Goal: Information Seeking & Learning: Find specific fact

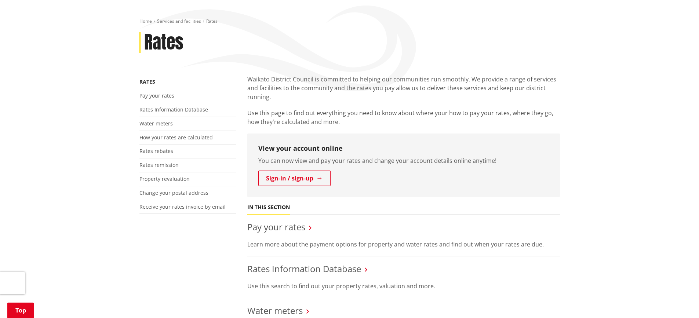
scroll to position [220, 0]
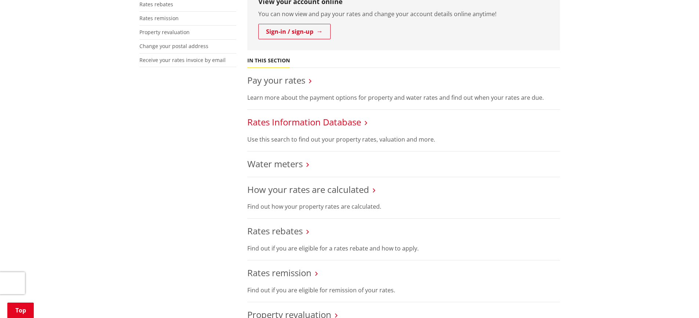
click at [281, 122] on link "Rates Information Database" at bounding box center [304, 122] width 114 height 12
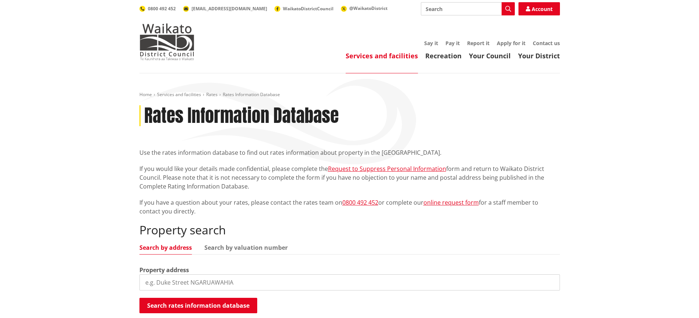
click at [173, 278] on input "search" at bounding box center [349, 283] width 421 height 16
type input "19 Buckland Road"
click at [166, 305] on button "Search rates information database" at bounding box center [198, 305] width 118 height 15
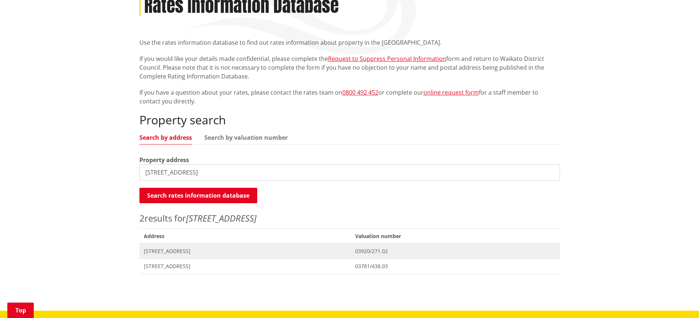
click at [162, 251] on span "[STREET_ADDRESS]" at bounding box center [245, 251] width 203 height 7
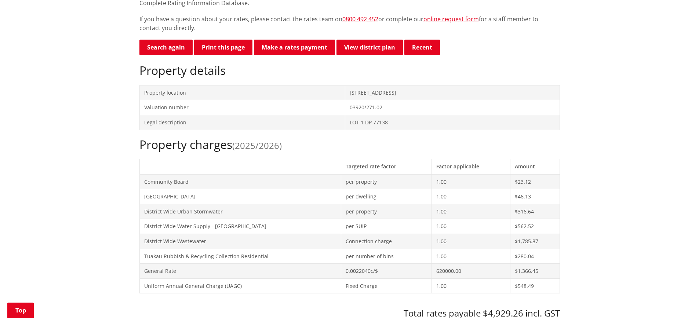
scroll to position [294, 0]
